Goal: Task Accomplishment & Management: Contribute content

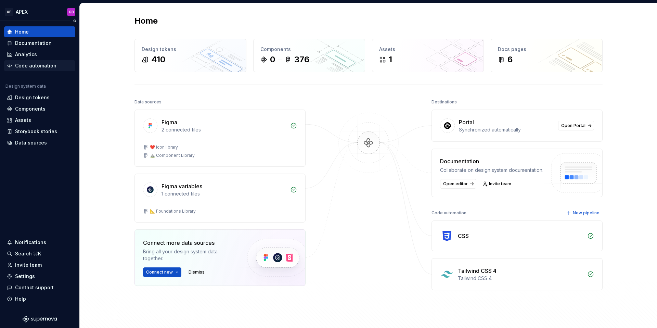
click at [37, 65] on div "Code automation" at bounding box center [35, 65] width 41 height 7
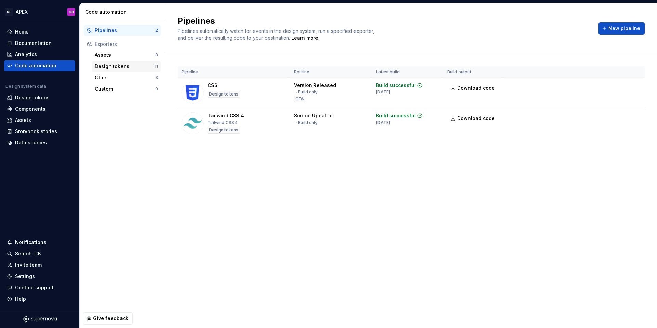
click at [110, 66] on div "Design tokens" at bounding box center [125, 66] width 60 height 7
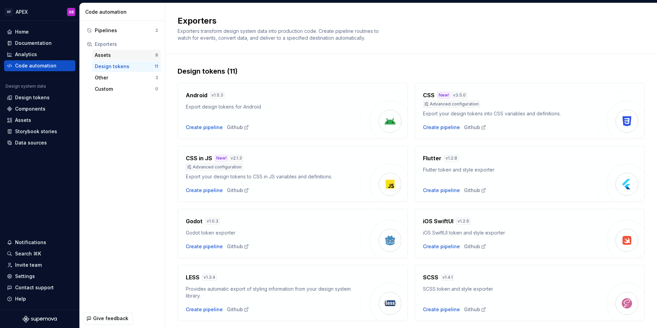
click at [107, 56] on div "Assets" at bounding box center [125, 55] width 61 height 7
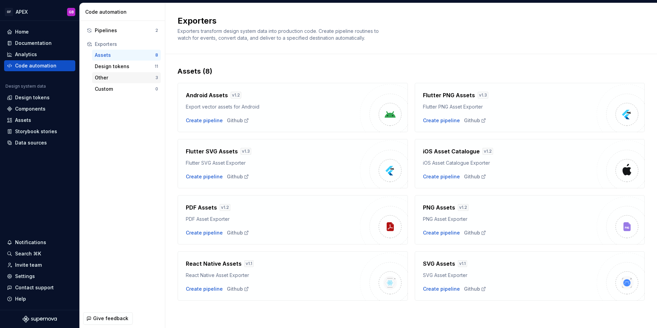
click at [104, 78] on div "Other" at bounding box center [125, 77] width 61 height 7
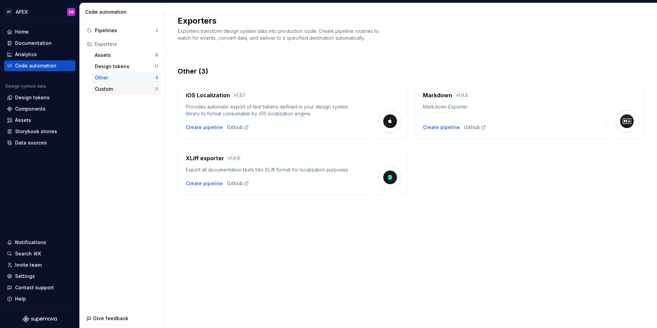
click at [108, 90] on div "Custom" at bounding box center [125, 89] width 61 height 7
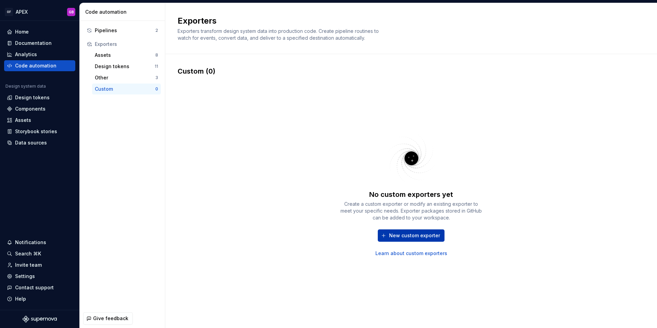
click at [397, 237] on span "New custom exporter" at bounding box center [414, 235] width 51 height 7
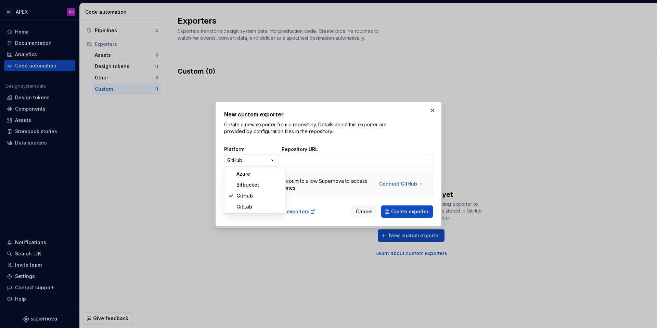
click at [271, 161] on div "New custom exporter Create a new exporter from a repository. Details about this…" at bounding box center [328, 164] width 657 height 328
click at [270, 137] on div "New custom exporter Create a new exporter from a repository. Details about this…" at bounding box center [328, 164] width 657 height 328
click at [366, 210] on span "Cancel" at bounding box center [364, 211] width 17 height 7
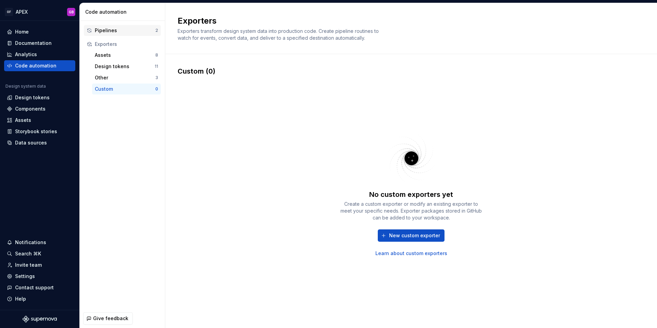
click at [102, 30] on div "Pipelines" at bounding box center [125, 30] width 61 height 7
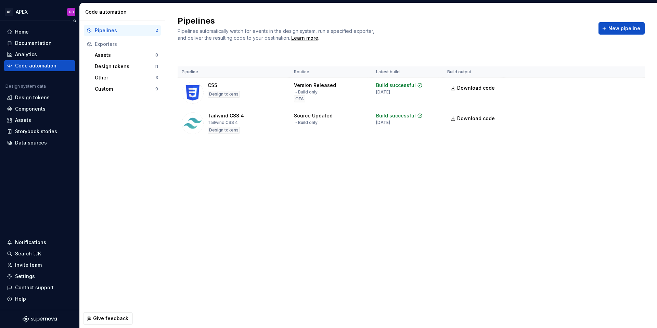
click at [28, 66] on div "Code automation" at bounding box center [35, 65] width 41 height 7
click at [305, 38] on div "Learn more" at bounding box center [304, 38] width 27 height 7
click at [623, 29] on span "New pipeline" at bounding box center [624, 28] width 32 height 7
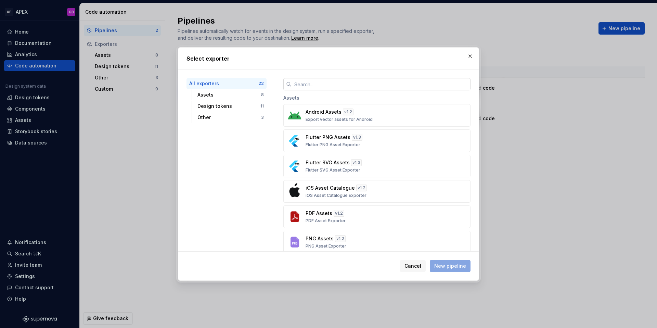
click at [307, 85] on input "text" at bounding box center [380, 84] width 179 height 12
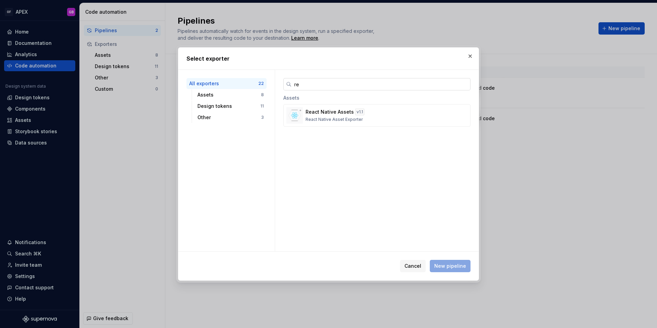
type input "r"
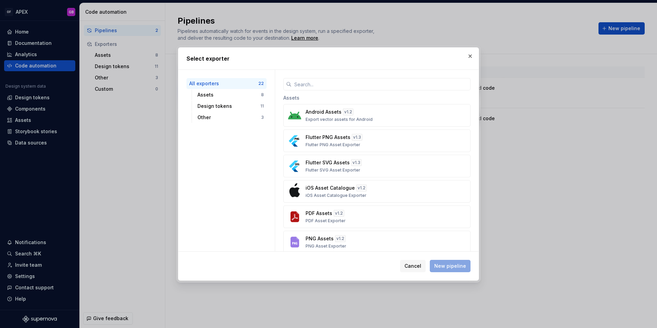
click at [209, 83] on div "All exporters" at bounding box center [223, 83] width 69 height 7
click at [213, 105] on div "Design tokens" at bounding box center [228, 106] width 63 height 7
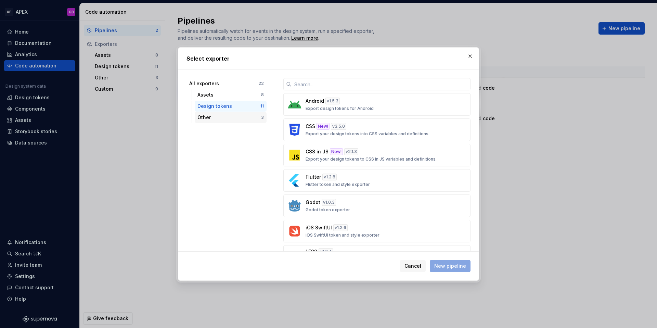
click at [202, 118] on div "Other" at bounding box center [229, 117] width 64 height 7
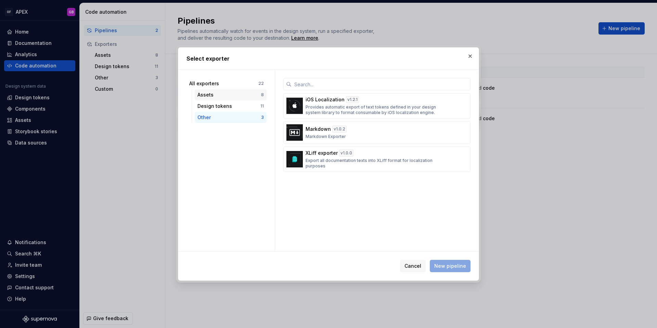
click at [213, 94] on div "Assets" at bounding box center [229, 94] width 64 height 7
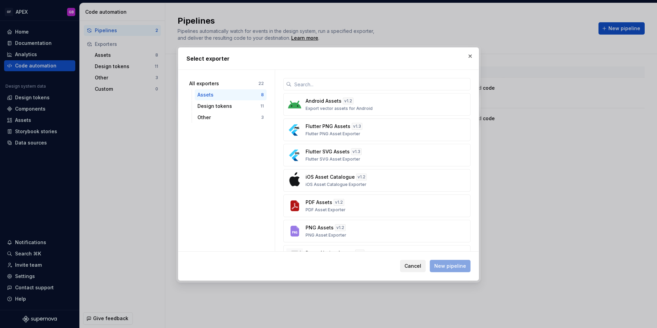
click at [417, 267] on span "Cancel" at bounding box center [412, 265] width 17 height 7
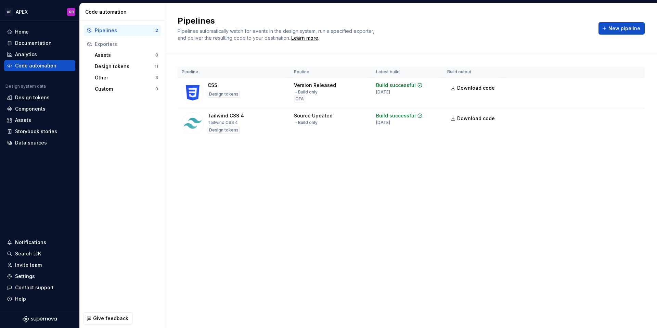
click at [109, 12] on div "Code automation" at bounding box center [123, 12] width 77 height 7
click at [26, 34] on div "Home" at bounding box center [22, 31] width 14 height 7
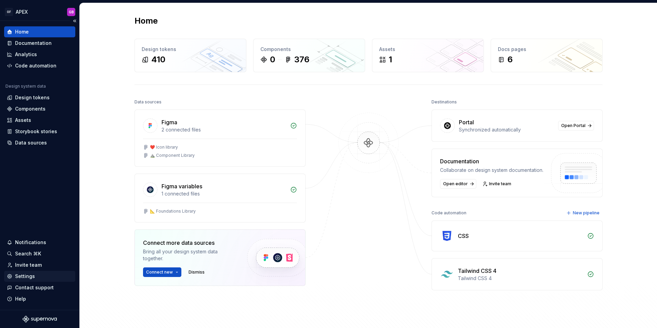
click at [25, 276] on div "Settings" at bounding box center [25, 276] width 20 height 7
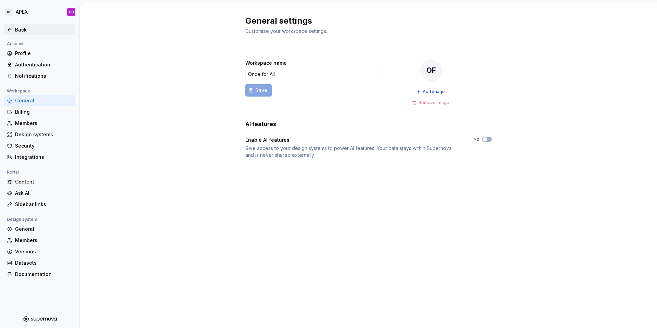
click at [9, 29] on icon at bounding box center [9, 29] width 3 height 3
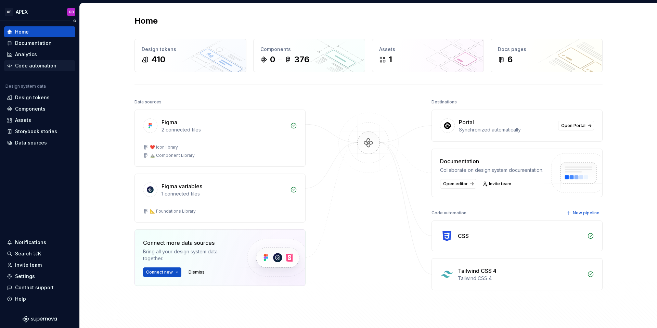
click at [27, 62] on div "Code automation" at bounding box center [35, 65] width 41 height 7
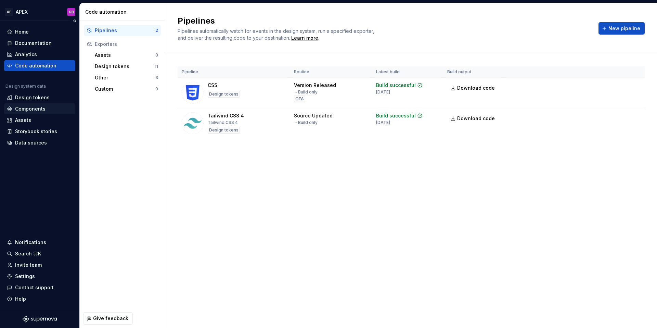
click at [29, 109] on div "Components" at bounding box center [30, 108] width 30 height 7
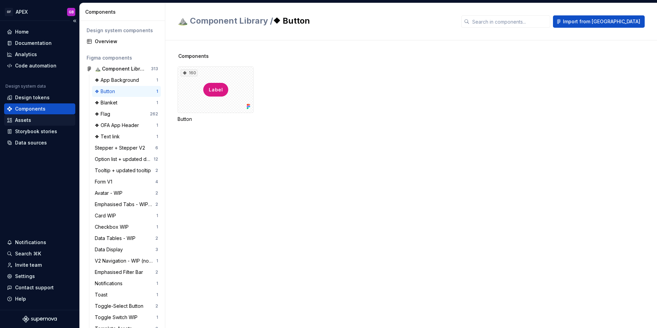
click at [23, 120] on div "Assets" at bounding box center [23, 120] width 16 height 7
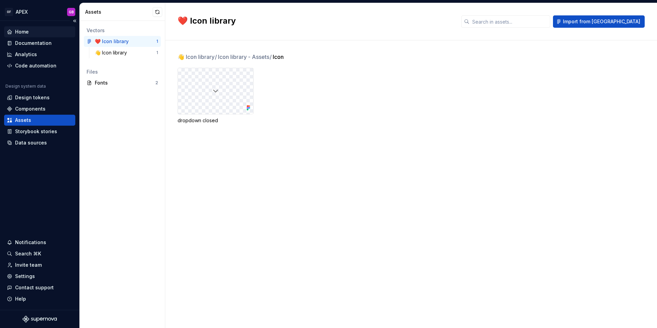
click at [22, 34] on div "Home" at bounding box center [22, 31] width 14 height 7
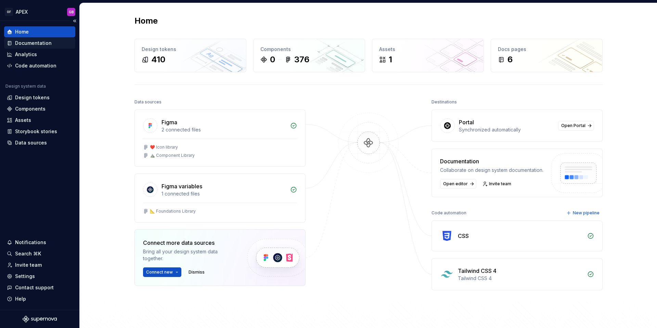
click at [22, 43] on div "Documentation" at bounding box center [33, 43] width 37 height 7
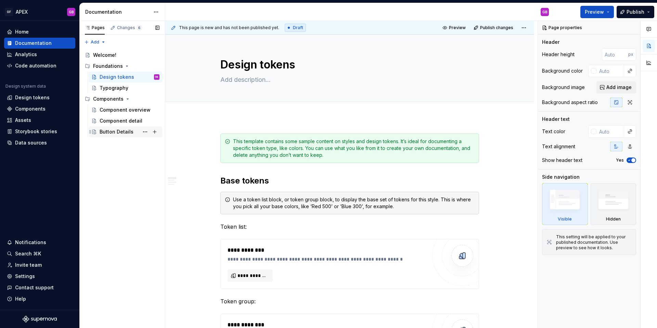
click at [113, 131] on div "Button Details" at bounding box center [117, 131] width 34 height 7
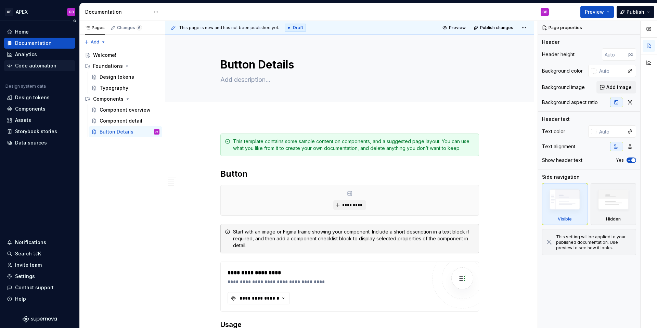
click at [29, 66] on div "Code automation" at bounding box center [35, 65] width 41 height 7
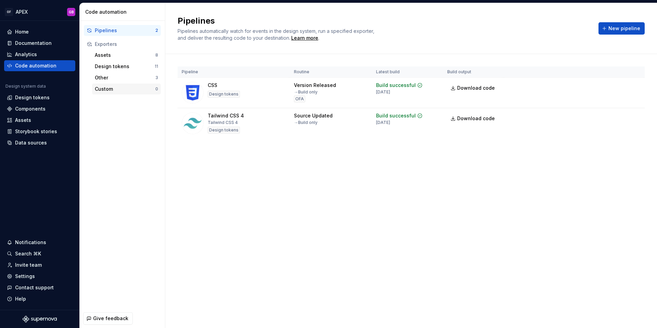
click at [106, 88] on div "Custom" at bounding box center [125, 89] width 61 height 7
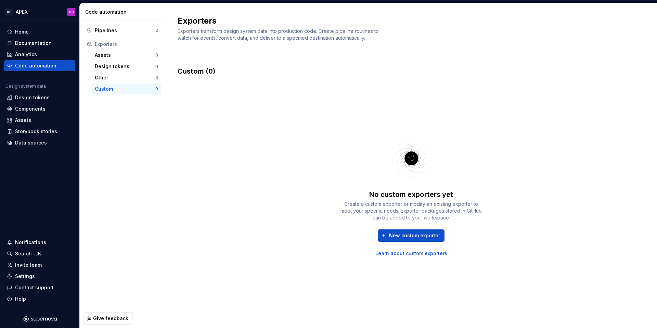
click at [276, 92] on div "No custom exporters yet Create a custom exporter or modify an existing exporter…" at bounding box center [411, 193] width 467 height 235
click at [401, 236] on span "New custom exporter" at bounding box center [414, 235] width 51 height 7
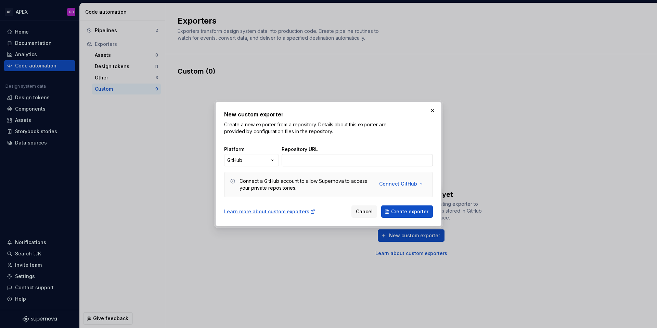
click at [298, 157] on input "Repository URL" at bounding box center [357, 160] width 151 height 12
click at [274, 160] on div "New custom exporter Create a new exporter from a repository. Details about this…" at bounding box center [328, 164] width 657 height 328
click at [263, 139] on div "New custom exporter Create a new exporter from a repository. Details about this…" at bounding box center [328, 164] width 657 height 328
click at [366, 211] on span "Cancel" at bounding box center [364, 211] width 17 height 7
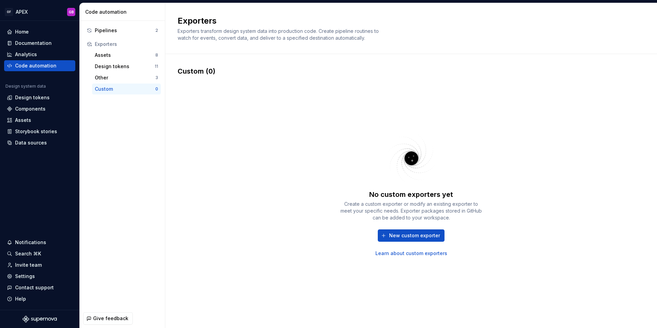
click at [127, 126] on div "Pipelines 2 Exporters Assets 8 Design tokens 11 Other 3 Custom 0" at bounding box center [122, 165] width 85 height 288
click at [108, 43] on div "Exporters" at bounding box center [126, 44] width 63 height 7
click at [104, 10] on div "Code automation" at bounding box center [123, 12] width 77 height 7
click at [207, 44] on div "Exporters Exporters transform design system data into production code. Create p…" at bounding box center [411, 28] width 492 height 51
click at [101, 77] on div "Other" at bounding box center [125, 77] width 61 height 7
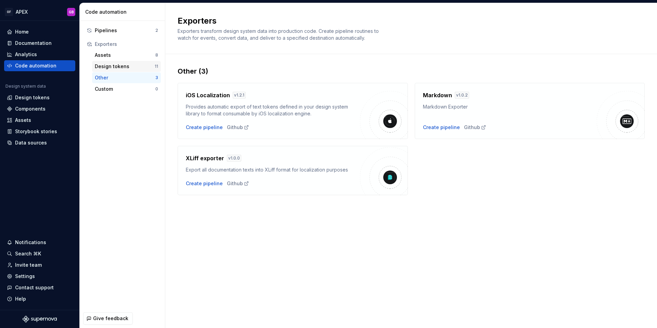
click at [109, 67] on div "Design tokens" at bounding box center [125, 66] width 60 height 7
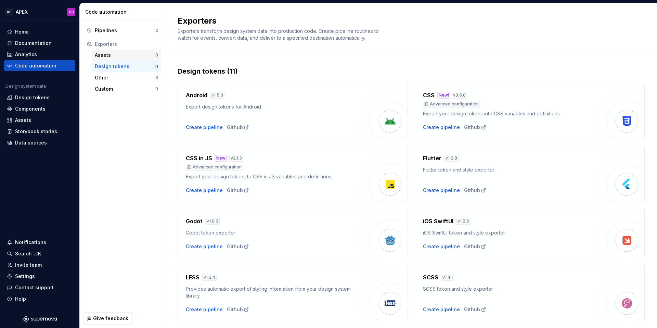
click at [107, 57] on div "Assets" at bounding box center [125, 55] width 61 height 7
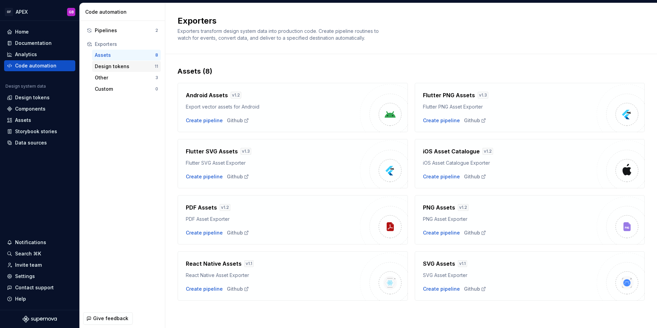
click at [108, 69] on div "Design tokens" at bounding box center [125, 66] width 60 height 7
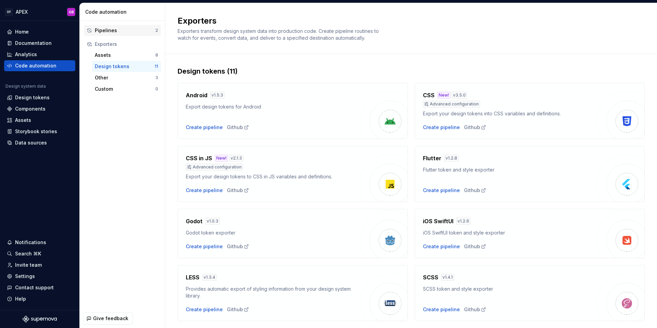
click at [107, 29] on div "Pipelines" at bounding box center [125, 30] width 61 height 7
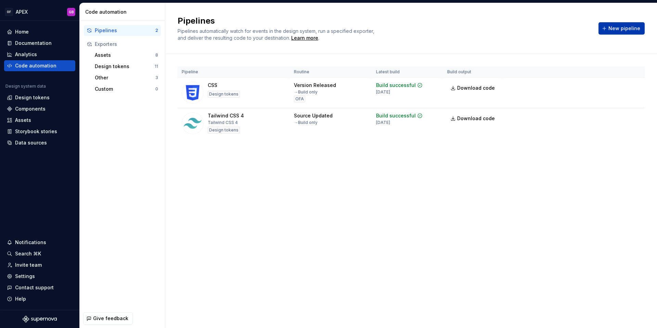
click at [638, 30] on span "New pipeline" at bounding box center [624, 28] width 32 height 7
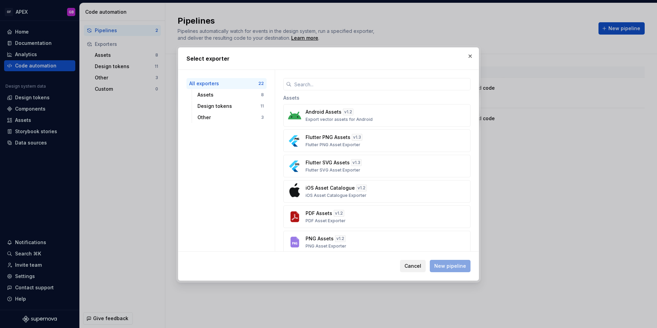
click at [411, 264] on span "Cancel" at bounding box center [412, 265] width 17 height 7
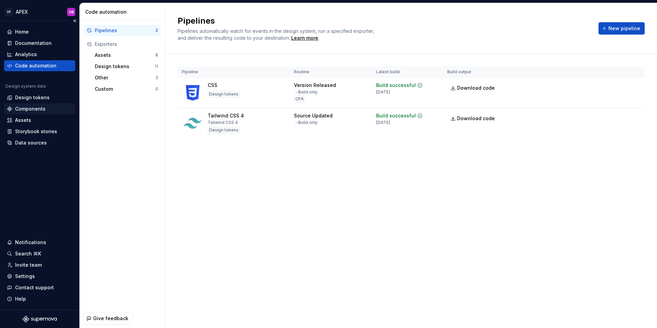
click at [28, 107] on div "Components" at bounding box center [30, 108] width 30 height 7
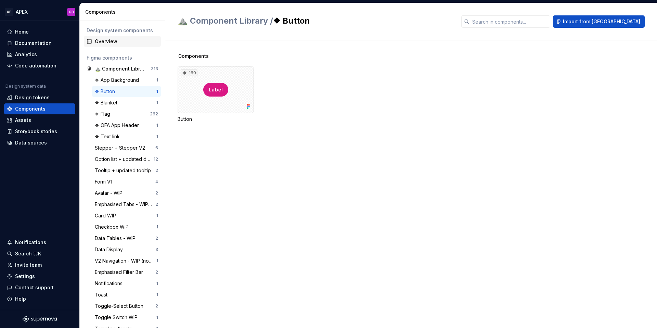
click at [105, 43] on div "Overview" at bounding box center [126, 41] width 63 height 7
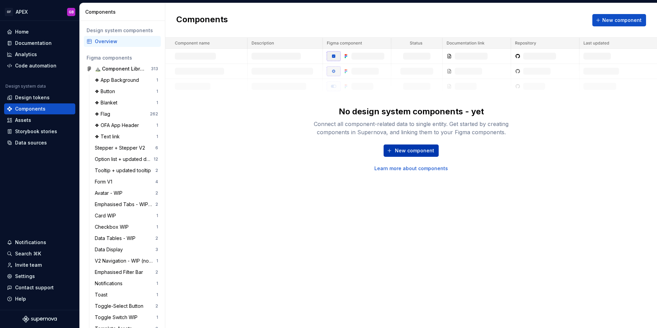
click at [410, 150] on span "New component" at bounding box center [414, 150] width 39 height 7
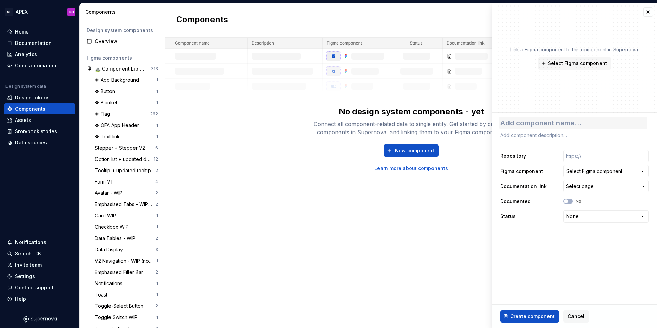
click at [512, 124] on textarea at bounding box center [573, 123] width 148 height 12
click at [516, 124] on textarea at bounding box center [573, 123] width 148 height 12
type textarea "*"
type textarea "B"
type textarea "*"
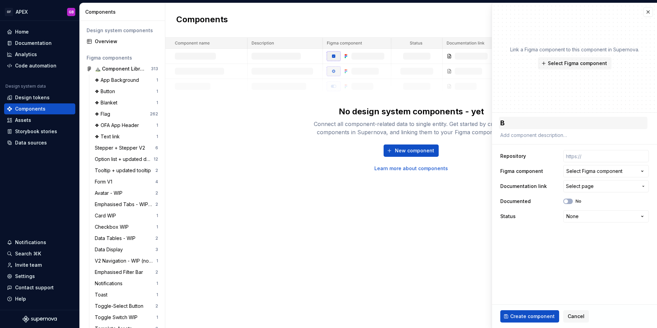
type textarea "Bu"
type textarea "*"
type textarea "But"
type textarea "*"
type textarea "Butt"
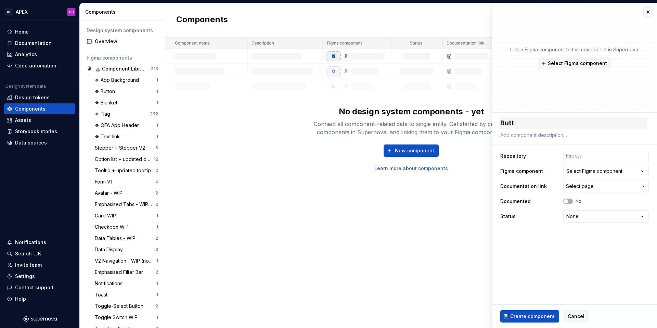
type textarea "*"
type textarea "Butto"
type textarea "*"
type textarea "Button"
click at [593, 173] on div "Select Figma component" at bounding box center [594, 171] width 56 height 7
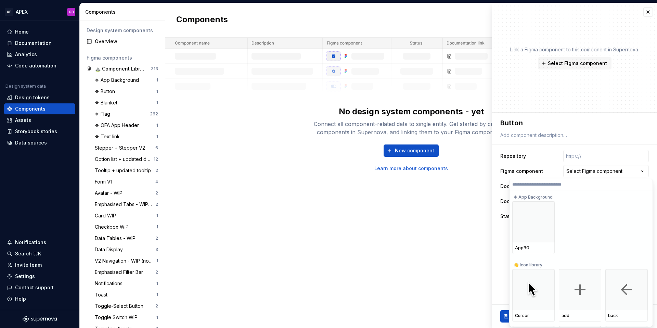
type textarea "*"
click at [533, 184] on input "search" at bounding box center [580, 184] width 143 height 5
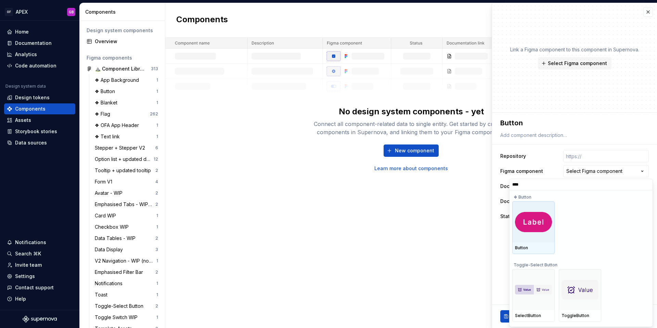
type input "*****"
click at [529, 222] on img at bounding box center [533, 222] width 37 height 20
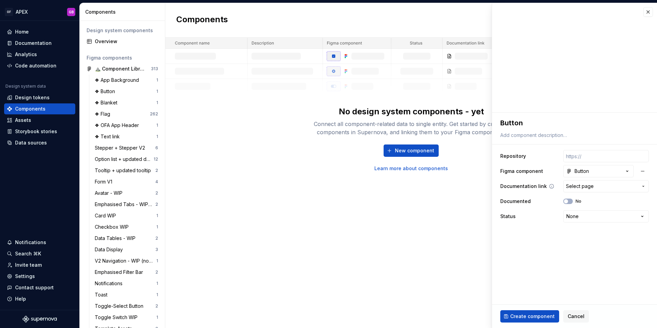
click at [584, 186] on span "Select page" at bounding box center [580, 186] width 28 height 7
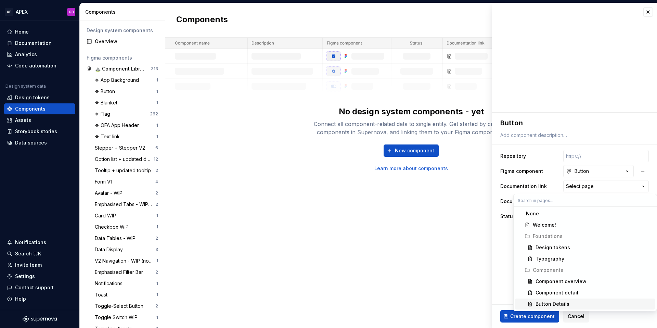
click at [547, 303] on div "Button Details" at bounding box center [552, 303] width 34 height 7
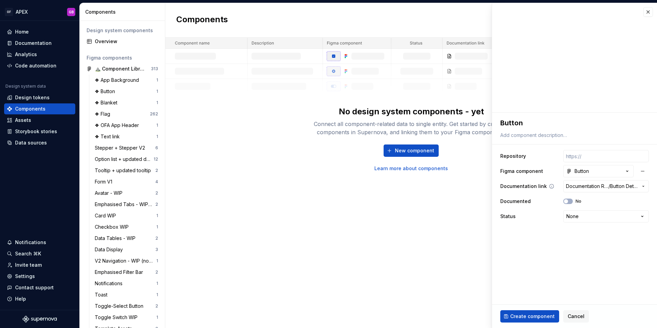
click at [587, 186] on span "Documentation Root /" at bounding box center [587, 186] width 42 height 7
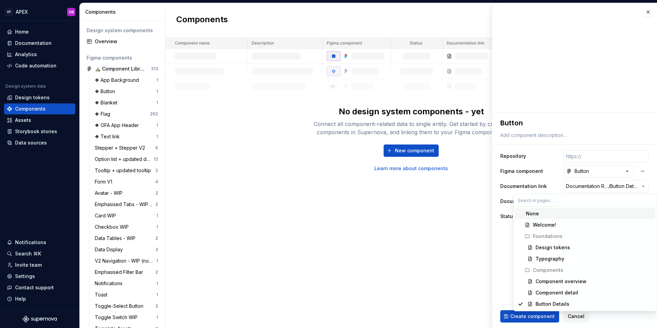
click at [535, 215] on div "None" at bounding box center [532, 213] width 13 height 7
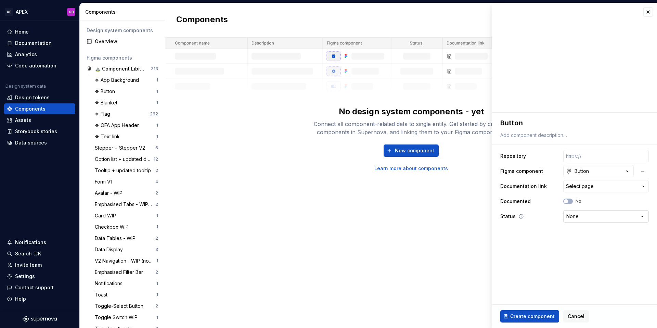
click at [576, 218] on html "OF APEX GB Home Documentation Analytics Code automation Design system data Desi…" at bounding box center [328, 164] width 657 height 328
click at [528, 316] on span "Create component" at bounding box center [532, 316] width 44 height 7
type textarea "*"
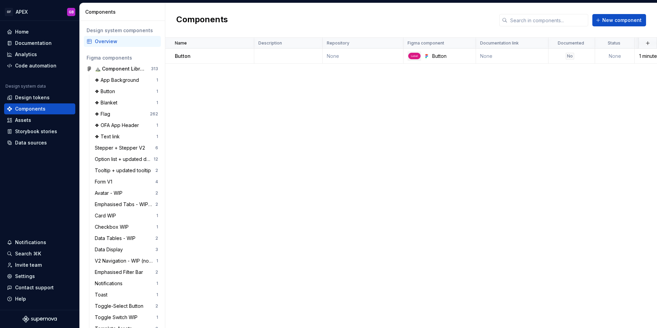
click at [106, 41] on div "Overview" at bounding box center [126, 41] width 63 height 7
click at [33, 65] on div "Code automation" at bounding box center [35, 65] width 41 height 7
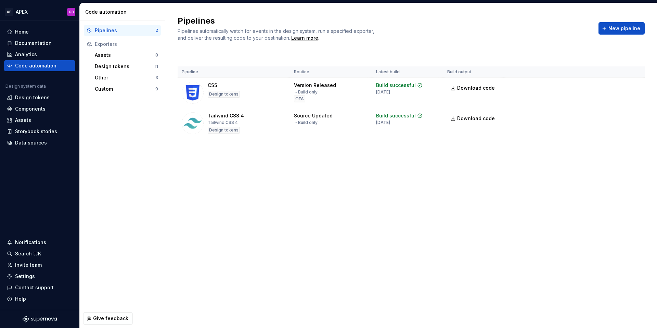
click at [121, 128] on div "Pipelines 2 Exporters Assets 8 Design tokens 11 Other 3 Custom 0" at bounding box center [122, 165] width 85 height 288
click at [30, 108] on div "Components" at bounding box center [30, 108] width 30 height 7
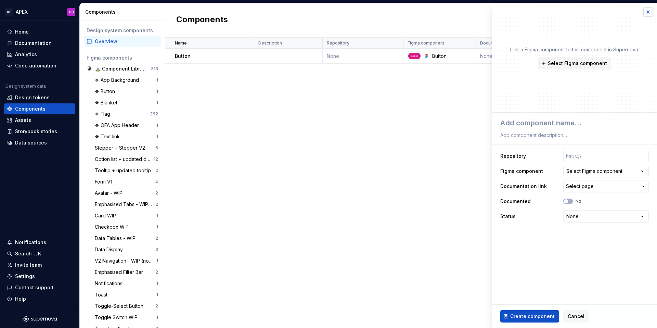
click at [648, 14] on button "button" at bounding box center [648, 12] width 10 height 10
click at [575, 316] on span "Cancel" at bounding box center [576, 316] width 17 height 7
click at [564, 316] on button "Cancel" at bounding box center [576, 316] width 26 height 12
click at [327, 160] on div "Name Description Repository Figma component Documentation link Documented Statu…" at bounding box center [411, 183] width 492 height 290
click at [577, 316] on span "Cancel" at bounding box center [576, 316] width 17 height 7
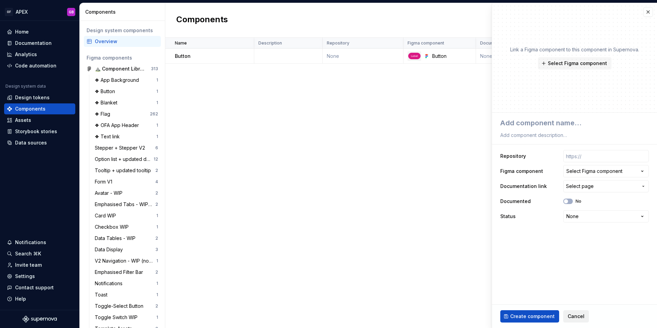
type textarea "*"
click at [369, 214] on div "Name Description Repository Figma component Documentation link Documented Statu…" at bounding box center [411, 183] width 492 height 290
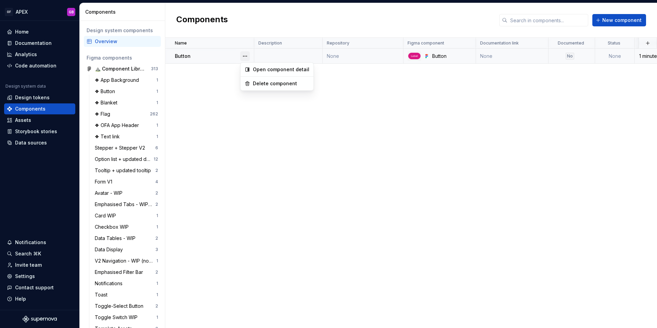
click at [245, 56] on button "button" at bounding box center [245, 56] width 10 height 10
click at [266, 68] on div "Open component detail" at bounding box center [281, 69] width 56 height 7
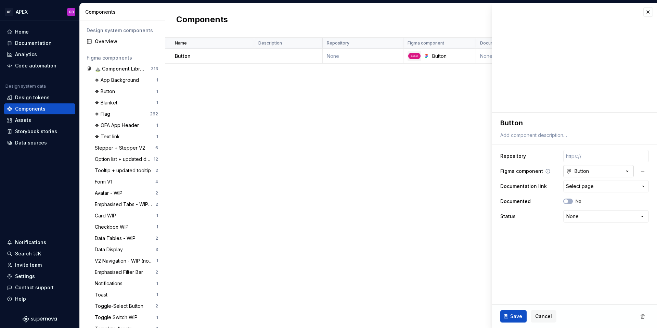
click at [627, 172] on icon "button" at bounding box center [627, 171] width 7 height 7
click at [627, 172] on html "OF APEX GB Home Documentation Analytics Code automation Design system data Desi…" at bounding box center [328, 164] width 657 height 328
click at [580, 218] on html "OF APEX GB Home Documentation Analytics Code automation Design system data Desi…" at bounding box center [328, 164] width 657 height 328
click at [545, 223] on html "OF APEX GB Home Documentation Analytics Code automation Design system data Desi…" at bounding box center [328, 164] width 657 height 328
click at [542, 316] on span "Cancel" at bounding box center [543, 316] width 17 height 7
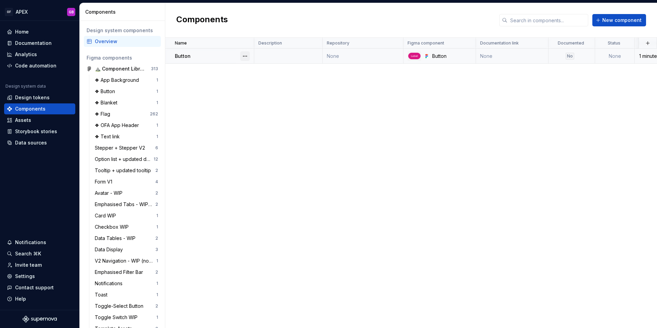
click at [246, 55] on button "button" at bounding box center [245, 56] width 10 height 10
click at [210, 82] on html "OF APEX GB Home Documentation Analytics Code automation Design system data Desi…" at bounding box center [328, 164] width 657 height 328
click at [156, 69] on button "button" at bounding box center [156, 69] width 10 height 10
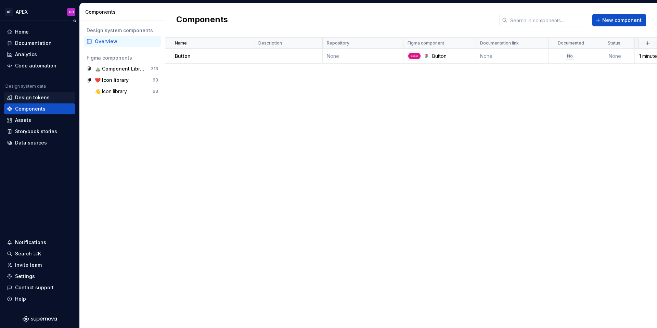
click at [37, 97] on div "Design tokens" at bounding box center [32, 97] width 35 height 7
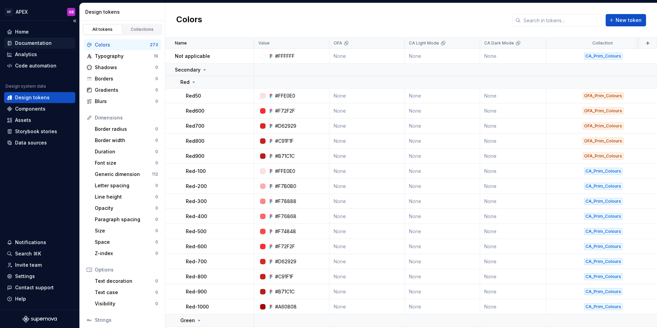
click at [24, 44] on div "Documentation" at bounding box center [33, 43] width 37 height 7
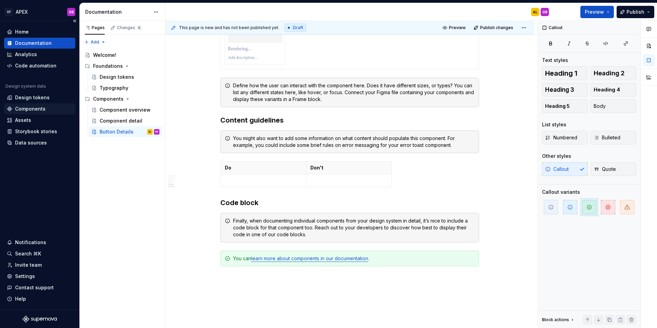
scroll to position [740, 0]
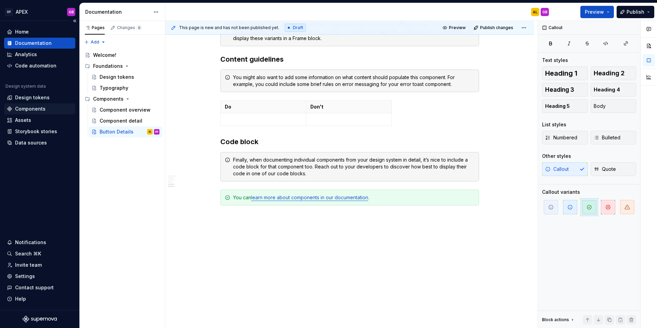
click at [28, 106] on div "Components" at bounding box center [30, 108] width 30 height 7
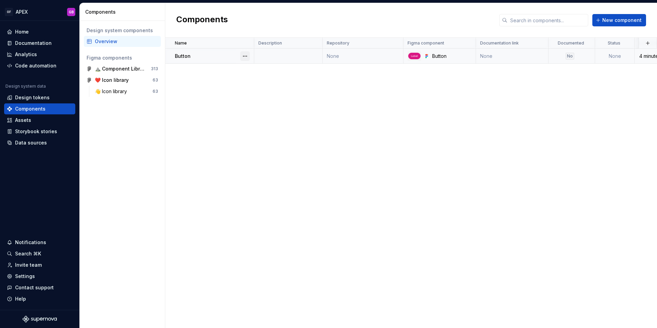
click at [247, 56] on button "button" at bounding box center [245, 56] width 10 height 10
click at [274, 70] on div "Open component detail" at bounding box center [281, 69] width 56 height 7
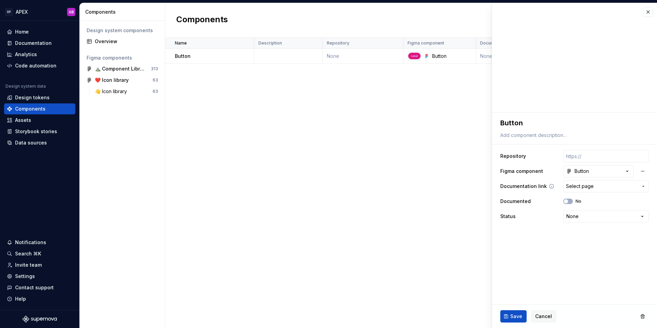
click at [583, 188] on span "Select page" at bounding box center [580, 186] width 28 height 7
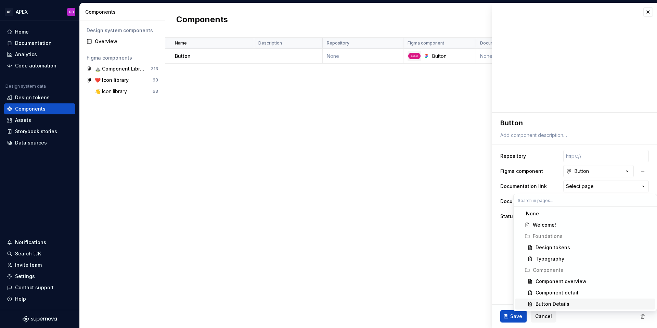
click at [554, 306] on div "Button Details" at bounding box center [552, 303] width 34 height 7
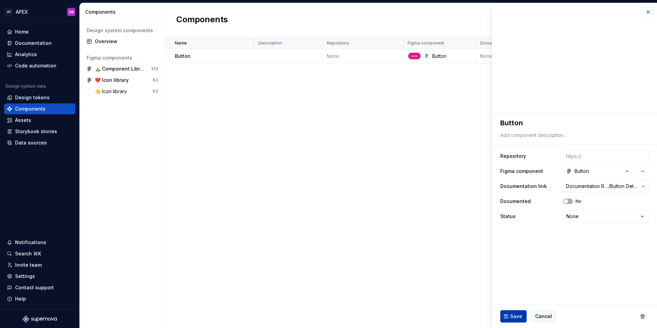
click at [517, 316] on span "Save" at bounding box center [516, 316] width 12 height 7
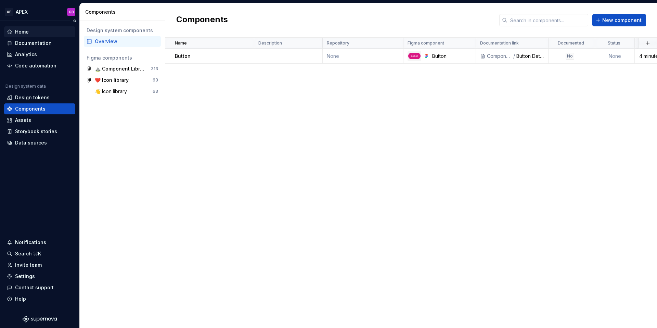
click at [24, 31] on div "Home" at bounding box center [22, 31] width 14 height 7
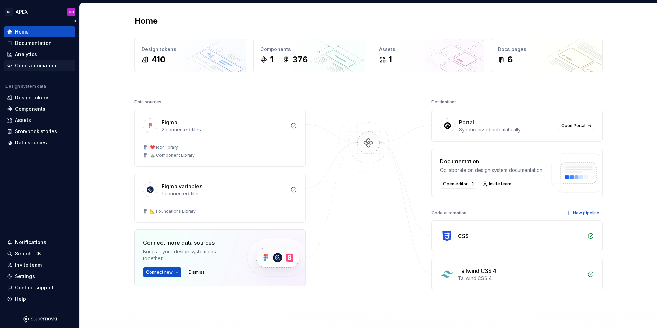
click at [31, 66] on div "Code automation" at bounding box center [35, 65] width 41 height 7
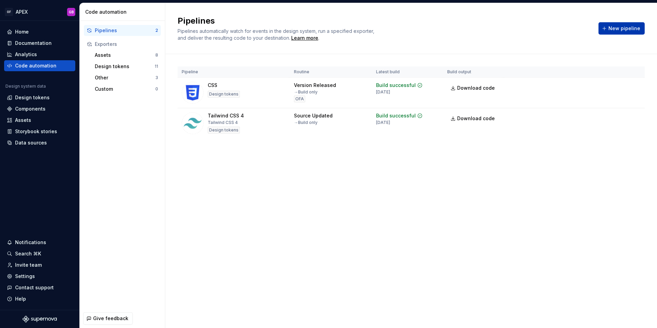
click at [622, 29] on span "New pipeline" at bounding box center [624, 28] width 32 height 7
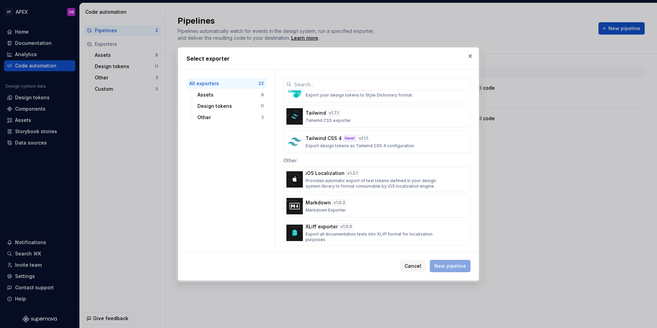
scroll to position [445, 0]
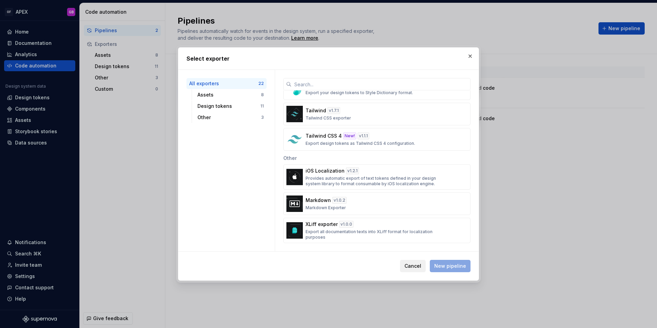
click at [413, 266] on span "Cancel" at bounding box center [412, 265] width 17 height 7
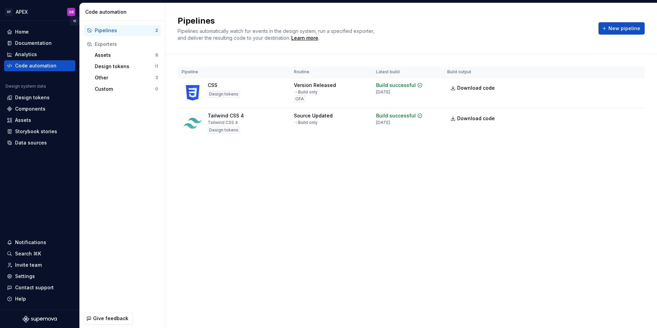
click at [75, 23] on button "Collapse sidebar" at bounding box center [75, 21] width 10 height 10
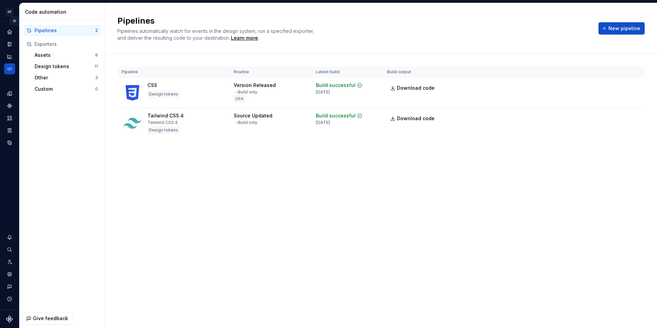
click at [14, 22] on button "Expand sidebar" at bounding box center [15, 21] width 10 height 10
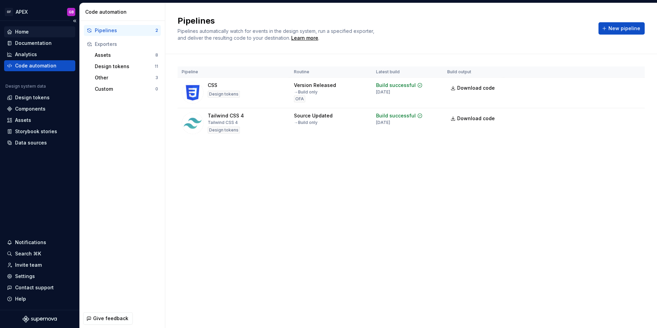
click at [16, 33] on div "Home" at bounding box center [22, 31] width 14 height 7
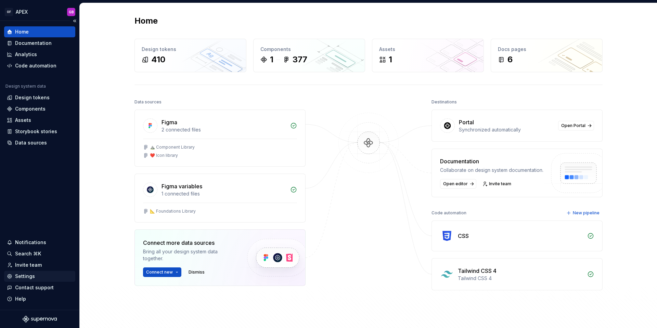
click at [26, 275] on div "Settings" at bounding box center [25, 276] width 20 height 7
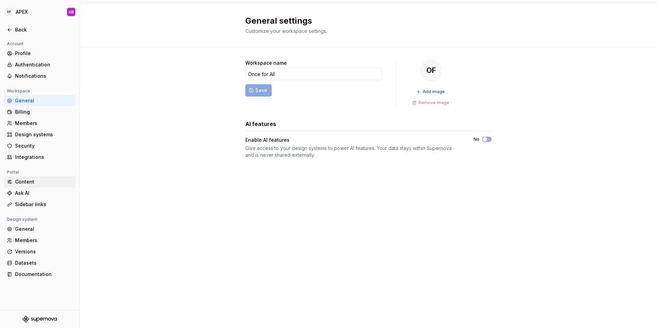
click at [24, 180] on div "Content" at bounding box center [43, 181] width 57 height 7
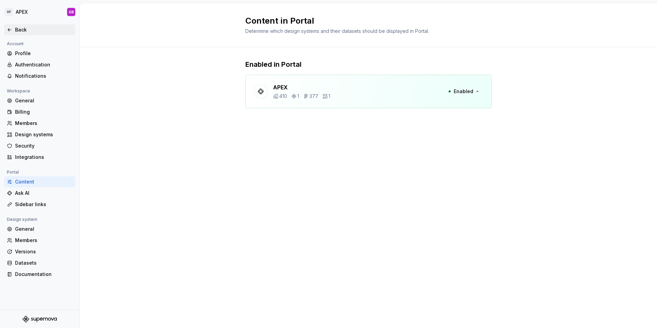
click at [14, 28] on div "Back" at bounding box center [40, 29] width 66 height 7
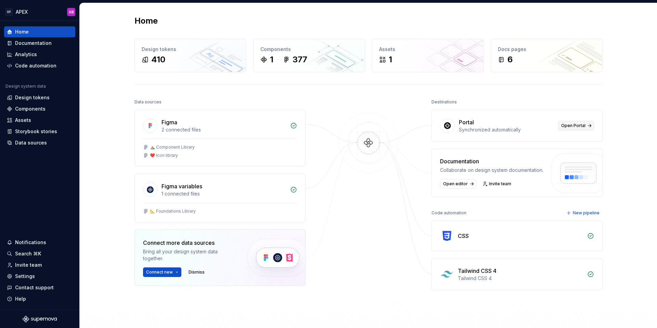
click at [573, 125] on span "Open Portal" at bounding box center [573, 125] width 24 height 5
click at [18, 107] on div "Components" at bounding box center [30, 108] width 30 height 7
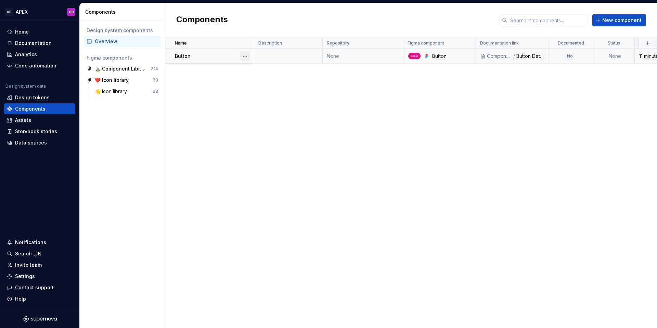
click at [245, 56] on button "button" at bounding box center [245, 56] width 10 height 10
click at [245, 57] on button "button" at bounding box center [245, 56] width 10 height 10
click at [271, 70] on div "Open component detail" at bounding box center [281, 69] width 56 height 7
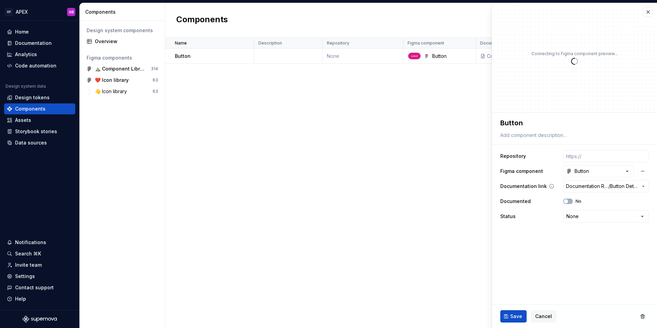
type textarea "*"
click at [576, 219] on html "**********" at bounding box center [328, 164] width 657 height 328
select select "**********"
click at [517, 314] on span "Save" at bounding box center [516, 316] width 12 height 7
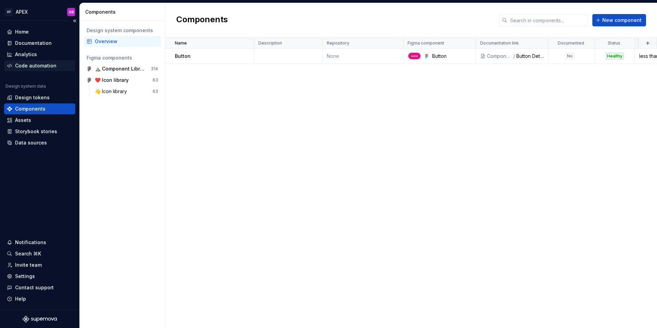
click at [35, 66] on div "Code automation" at bounding box center [35, 65] width 41 height 7
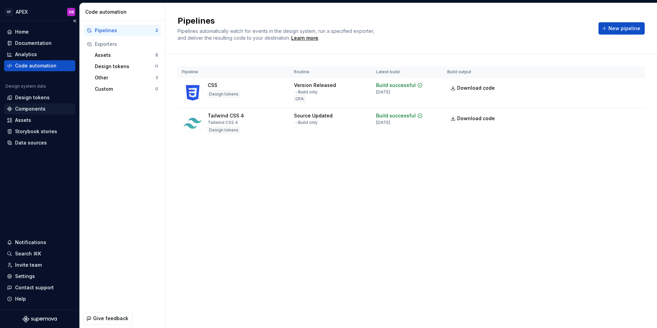
click at [28, 109] on div "Components" at bounding box center [30, 108] width 30 height 7
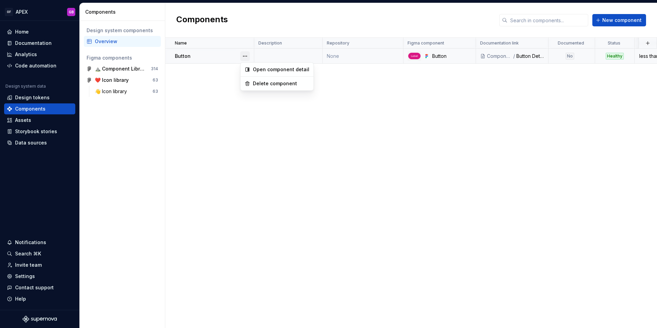
click at [245, 56] on button "button" at bounding box center [245, 56] width 10 height 10
click at [272, 70] on div "Open component detail" at bounding box center [281, 69] width 56 height 7
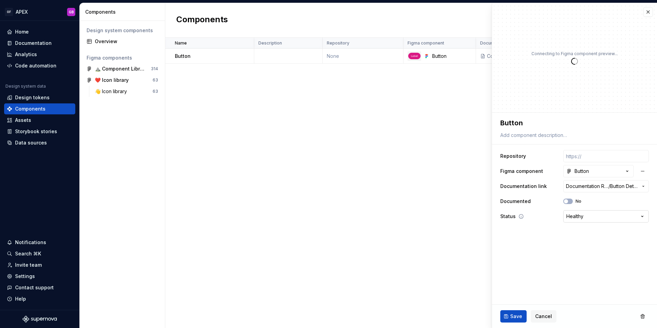
click at [578, 213] on html "**********" at bounding box center [328, 164] width 657 height 328
type textarea "*"
select select
click at [510, 320] on button "Save" at bounding box center [513, 316] width 26 height 12
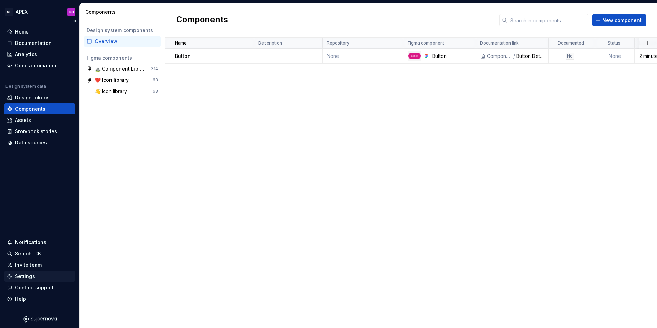
click at [24, 276] on div "Settings" at bounding box center [25, 276] width 20 height 7
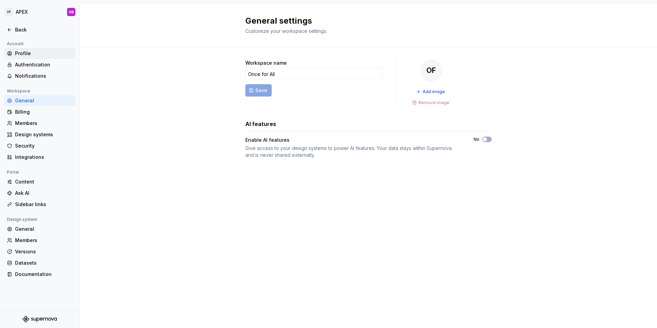
click at [22, 55] on div "Profile" at bounding box center [43, 53] width 57 height 7
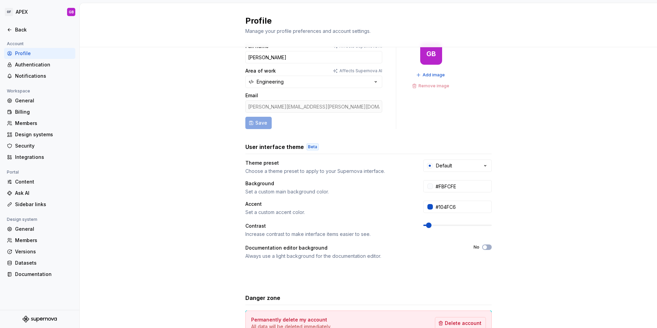
scroll to position [11, 0]
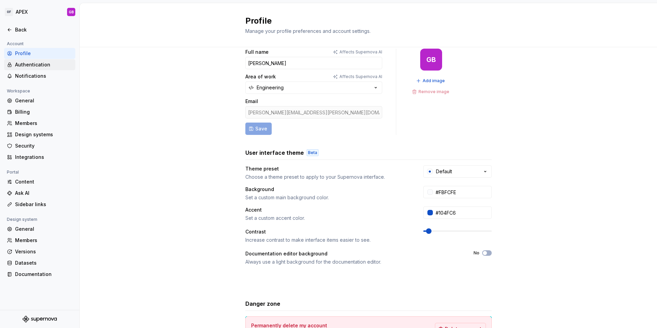
click at [33, 66] on div "Authentication" at bounding box center [43, 64] width 57 height 7
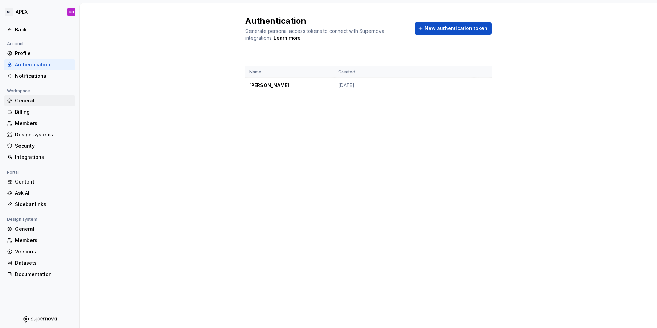
click at [24, 100] on div "General" at bounding box center [43, 100] width 57 height 7
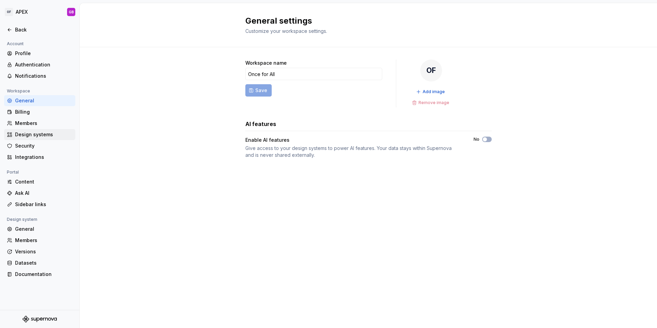
click at [25, 137] on div "Design systems" at bounding box center [43, 134] width 57 height 7
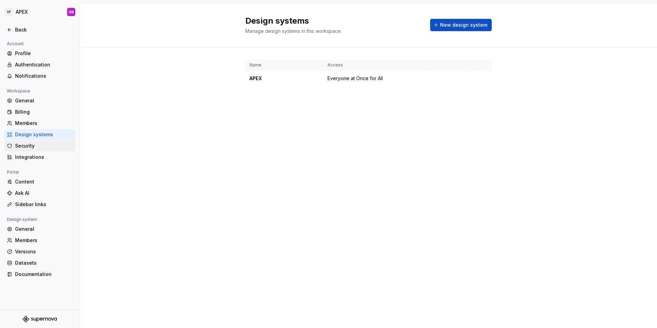
click at [25, 147] on div "Security" at bounding box center [43, 145] width 57 height 7
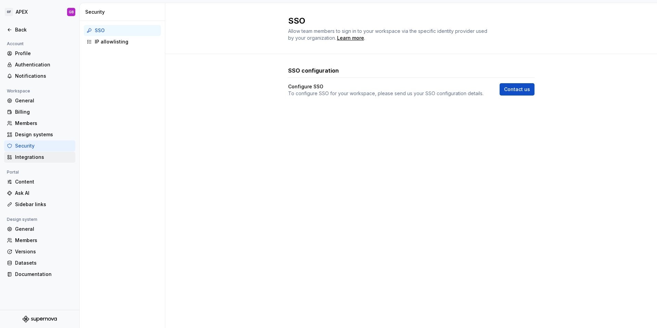
click at [26, 159] on div "Integrations" at bounding box center [43, 157] width 57 height 7
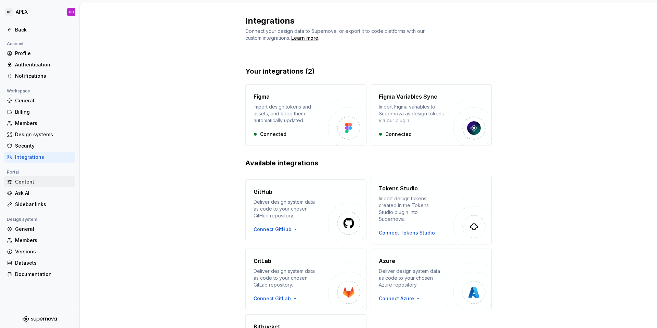
click at [33, 180] on div "Content" at bounding box center [43, 181] width 57 height 7
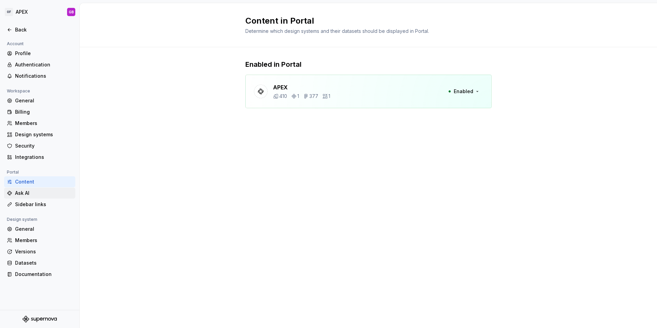
click at [25, 194] on div "Ask AI" at bounding box center [43, 193] width 57 height 7
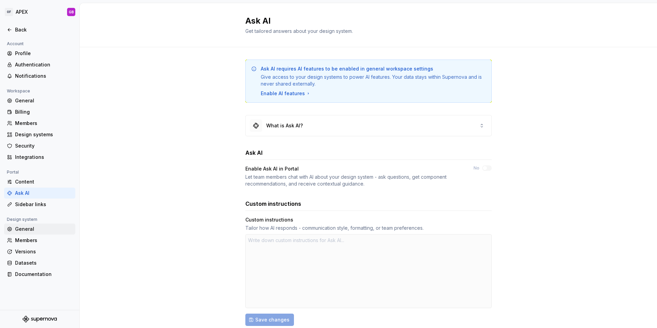
click at [25, 229] on div "General" at bounding box center [43, 228] width 57 height 7
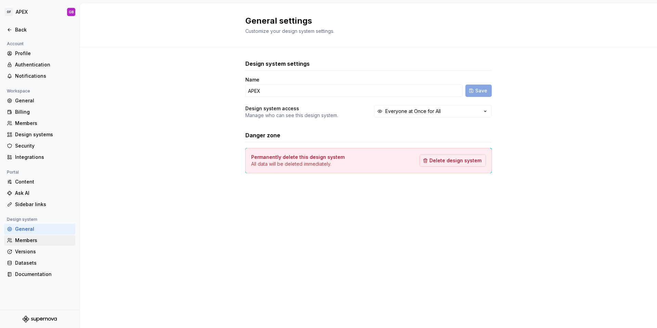
click at [21, 239] on div "Members" at bounding box center [43, 240] width 57 height 7
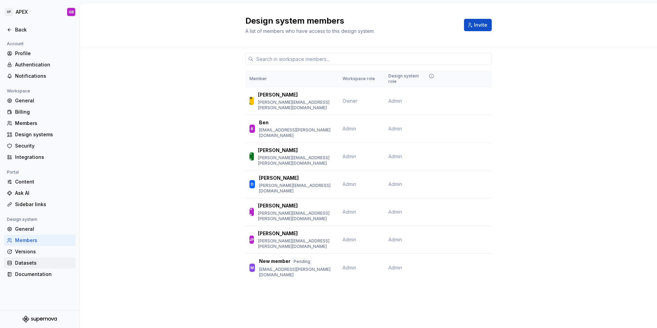
click at [25, 262] on div "Datasets" at bounding box center [43, 262] width 57 height 7
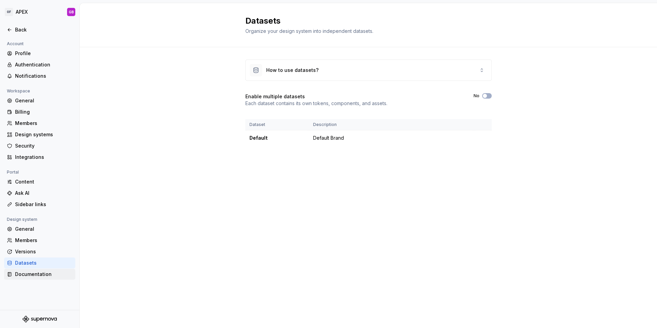
click at [29, 273] on div "Documentation" at bounding box center [43, 274] width 57 height 7
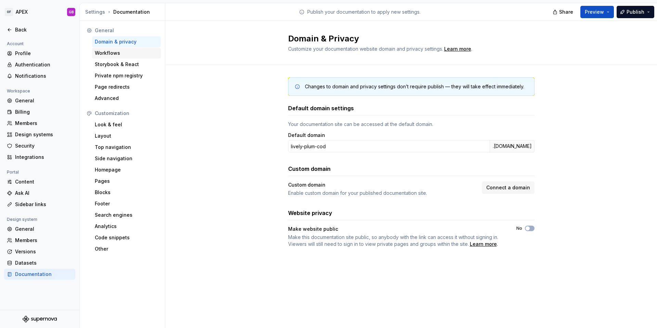
click at [107, 53] on div "Workflows" at bounding box center [126, 53] width 63 height 7
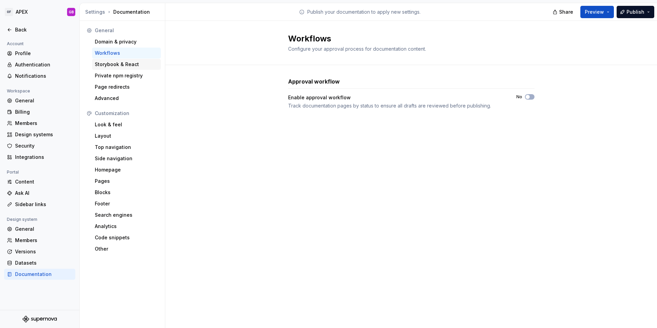
click at [108, 64] on div "Storybook & React" at bounding box center [126, 64] width 63 height 7
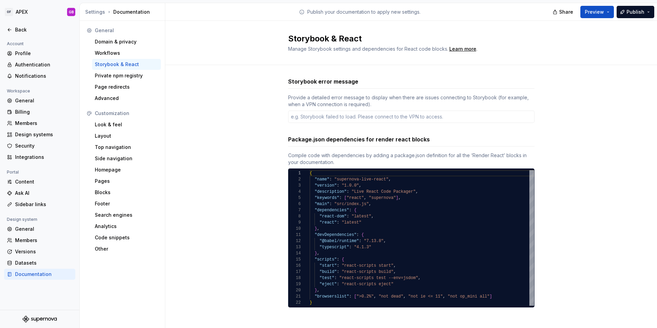
type textarea "*"
click at [116, 76] on div "Private npm registry" at bounding box center [126, 75] width 63 height 7
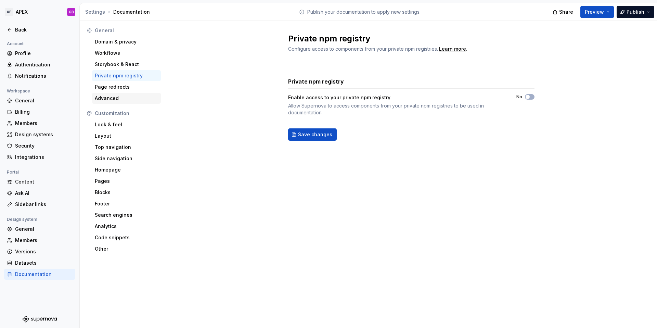
click at [114, 97] on div "Advanced" at bounding box center [126, 98] width 63 height 7
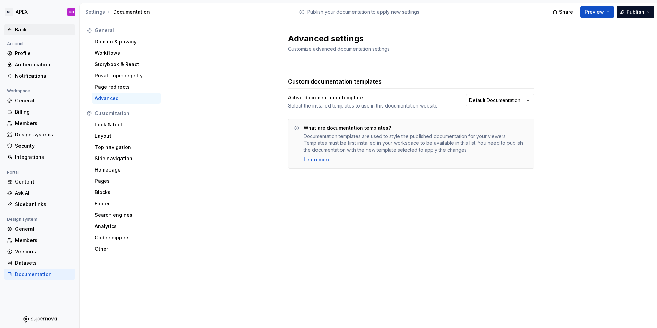
click at [9, 29] on icon at bounding box center [9, 29] width 3 height 3
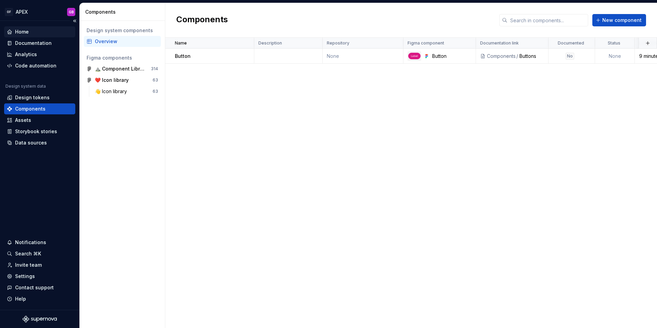
click at [22, 33] on div "Home" at bounding box center [22, 31] width 14 height 7
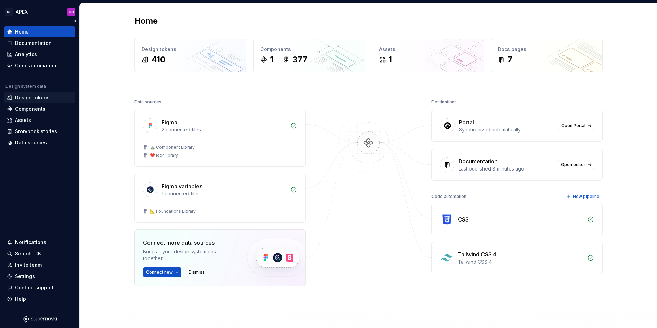
click at [35, 96] on div "Design tokens" at bounding box center [32, 97] width 35 height 7
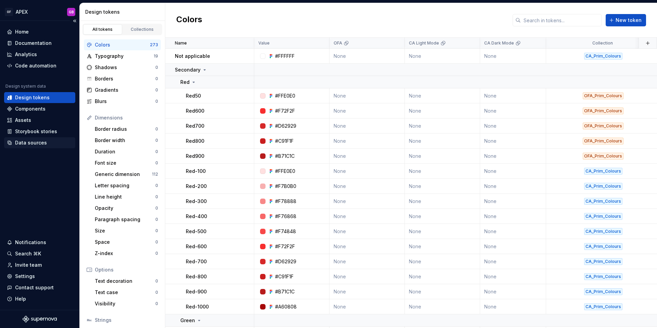
click at [24, 142] on div "Data sources" at bounding box center [31, 142] width 32 height 7
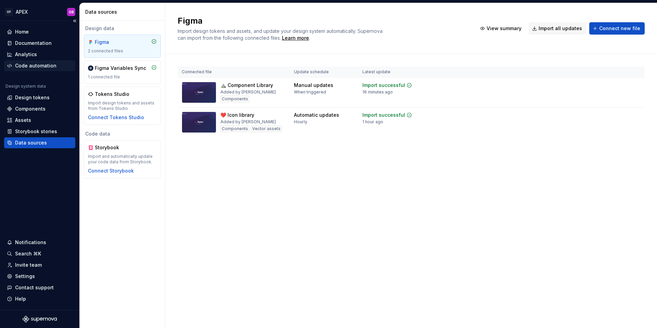
click at [29, 66] on div "Code automation" at bounding box center [35, 65] width 41 height 7
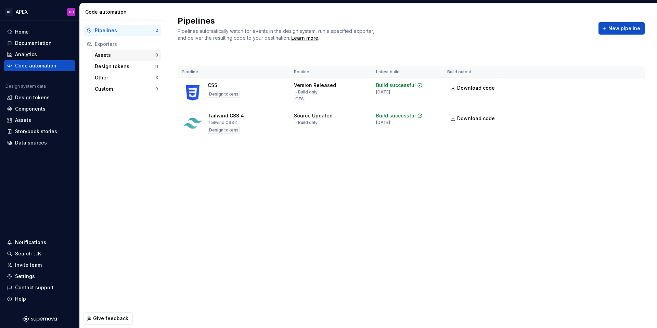
click at [106, 55] on div "Assets" at bounding box center [125, 55] width 61 height 7
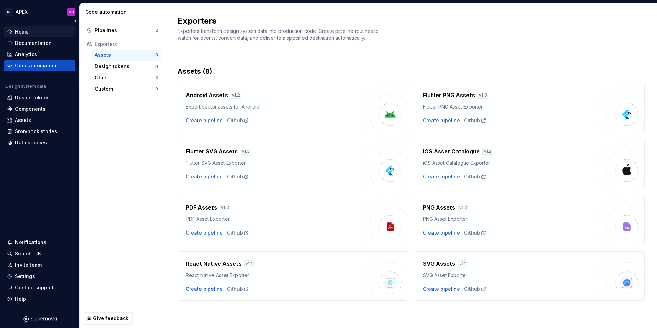
click at [21, 31] on div "Home" at bounding box center [22, 31] width 14 height 7
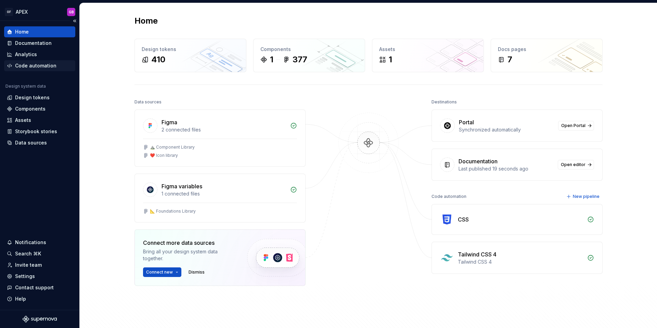
click at [21, 66] on div "Code automation" at bounding box center [35, 65] width 41 height 7
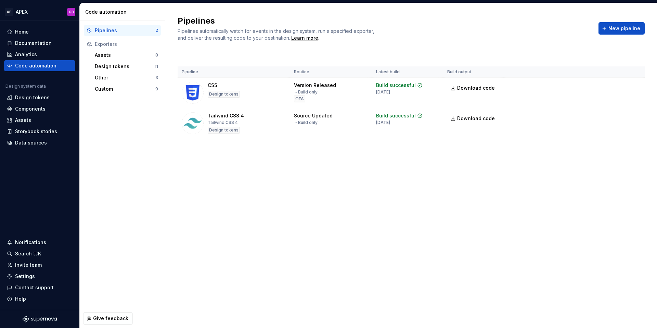
click at [99, 46] on div "Exporters" at bounding box center [126, 44] width 63 height 7
